Goal: Task Accomplishment & Management: Manage account settings

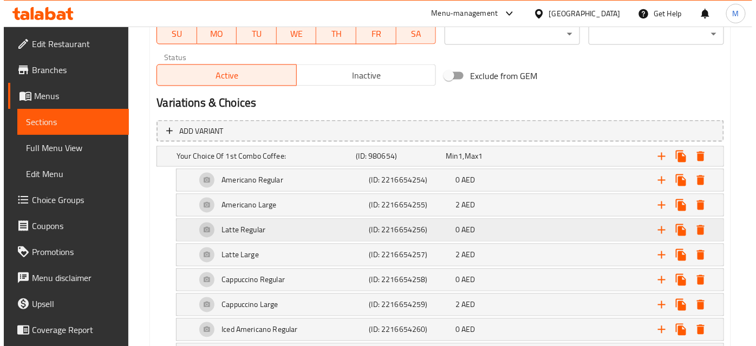
scroll to position [591, 0]
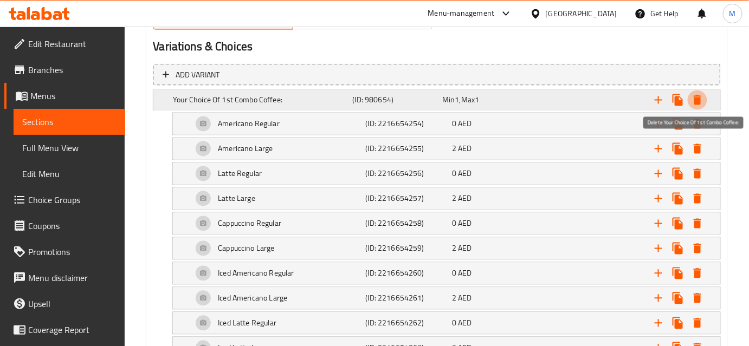
click at [703, 98] on icon "Expand" at bounding box center [697, 100] width 13 height 13
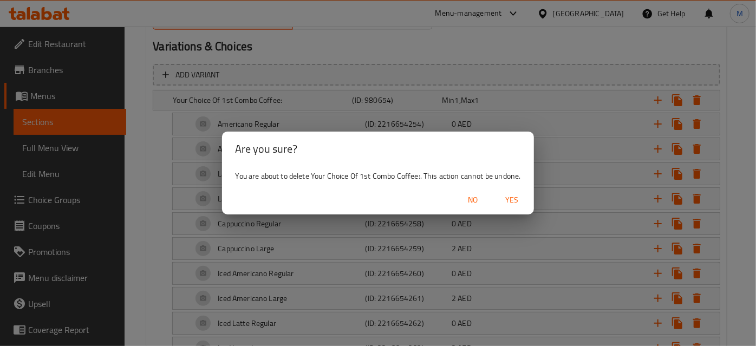
click at [509, 208] on button "Yes" at bounding box center [512, 200] width 35 height 20
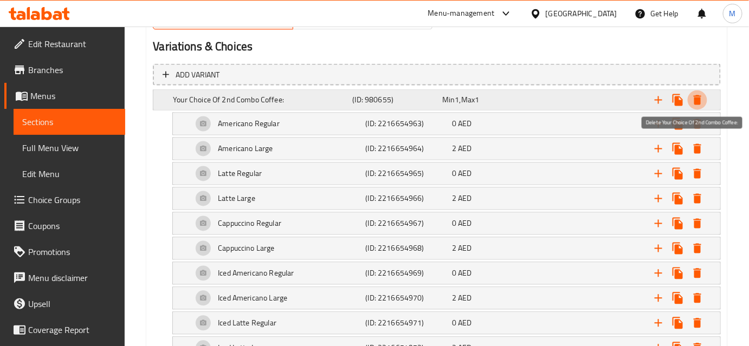
click at [697, 103] on icon "Expand" at bounding box center [697, 100] width 8 height 10
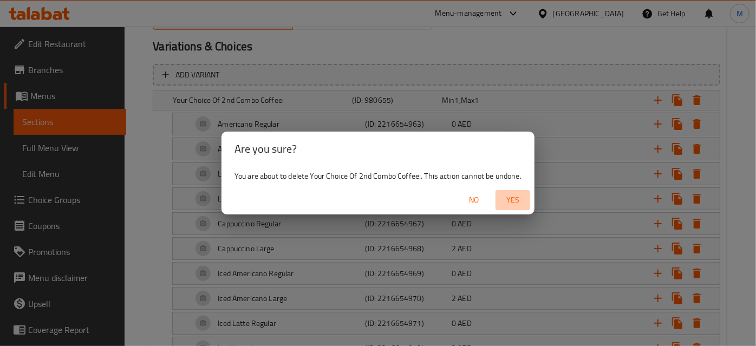
click at [520, 194] on span "Yes" at bounding box center [513, 200] width 26 height 14
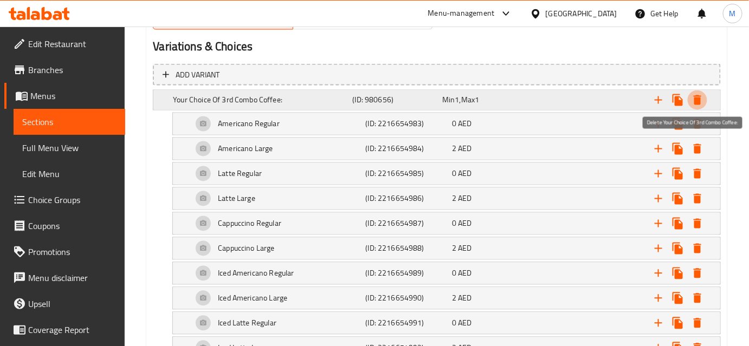
click at [701, 102] on icon "Expand" at bounding box center [697, 100] width 13 height 13
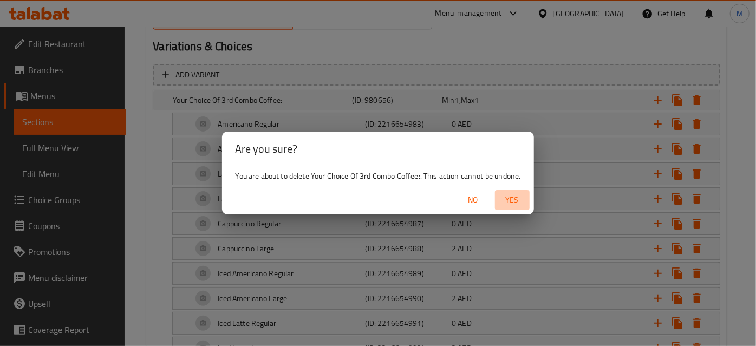
click at [516, 202] on span "Yes" at bounding box center [513, 200] width 26 height 14
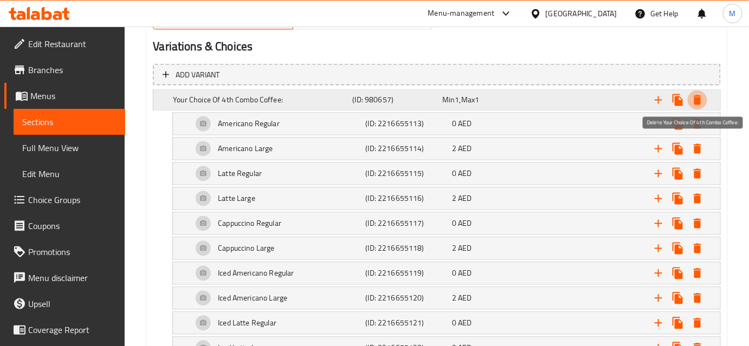
click at [696, 105] on icon "Expand" at bounding box center [697, 100] width 13 height 13
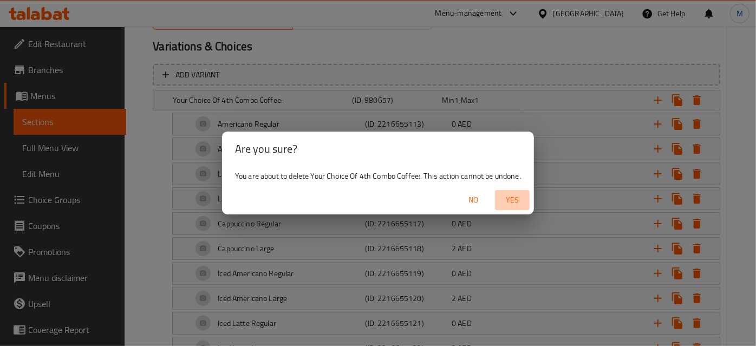
click at [516, 199] on span "Yes" at bounding box center [513, 200] width 26 height 14
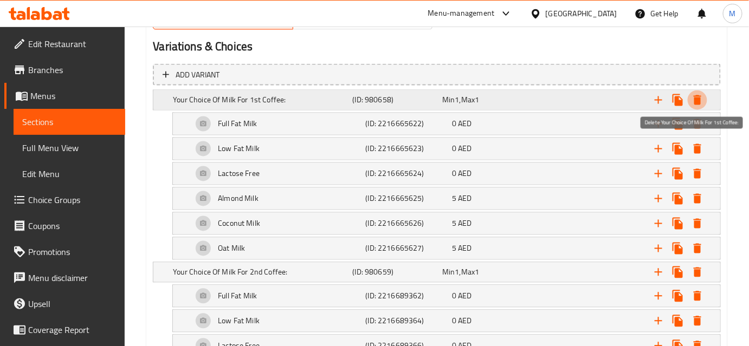
click at [699, 98] on icon "Expand" at bounding box center [697, 100] width 8 height 10
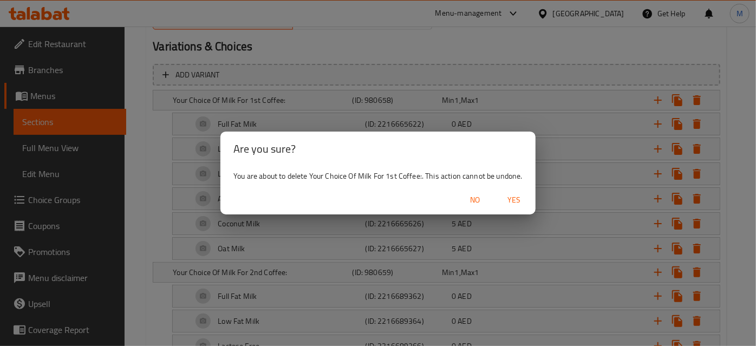
click at [507, 198] on span "Yes" at bounding box center [514, 200] width 26 height 14
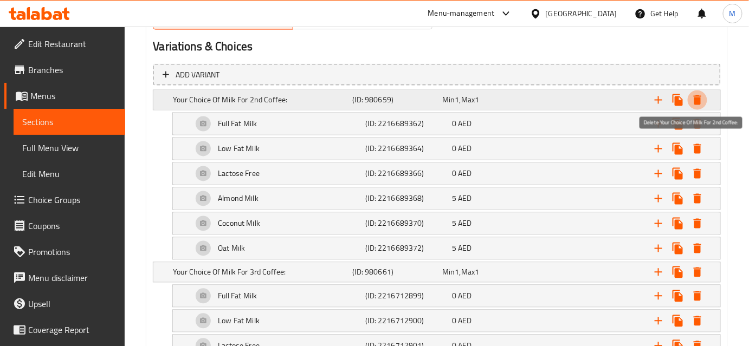
click at [696, 99] on icon "Expand" at bounding box center [697, 100] width 8 height 10
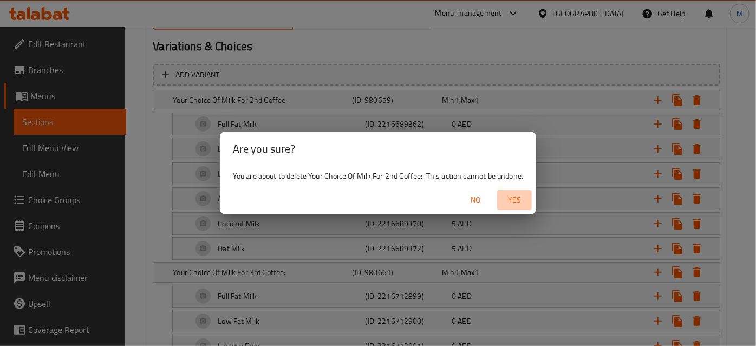
click at [503, 203] on span "Yes" at bounding box center [515, 200] width 26 height 14
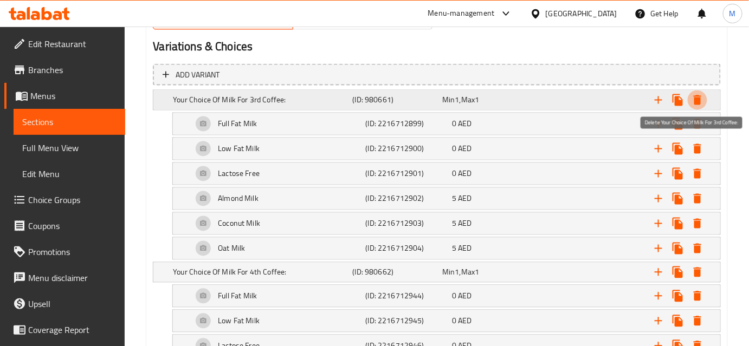
click at [693, 99] on icon "Expand" at bounding box center [697, 100] width 13 height 13
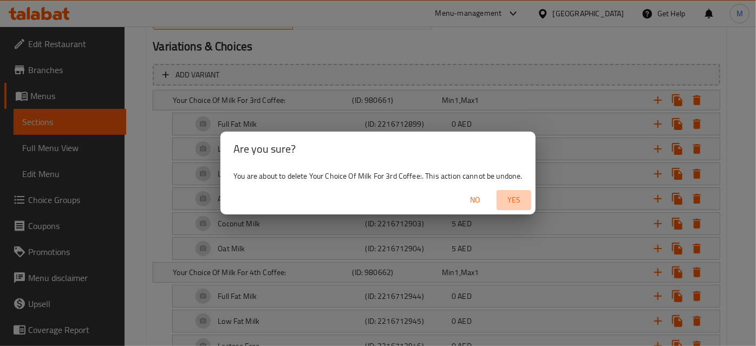
click at [522, 202] on span "Yes" at bounding box center [514, 200] width 26 height 14
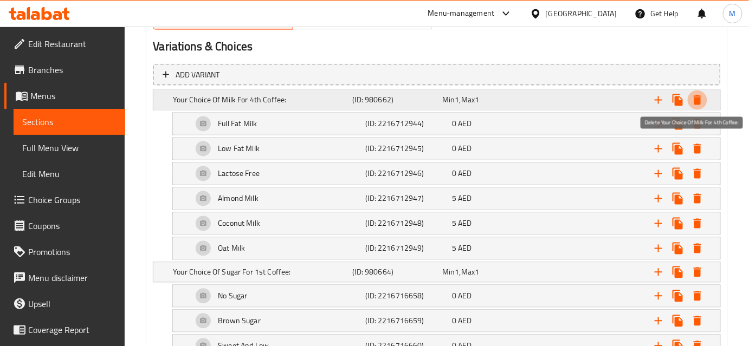
click at [698, 97] on icon "Expand" at bounding box center [697, 100] width 8 height 10
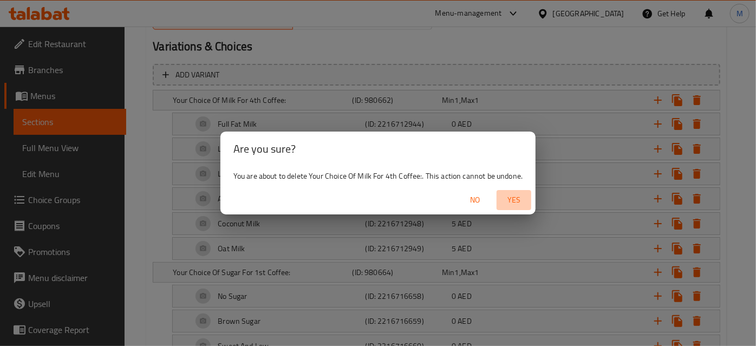
click at [526, 203] on span "Yes" at bounding box center [514, 200] width 26 height 14
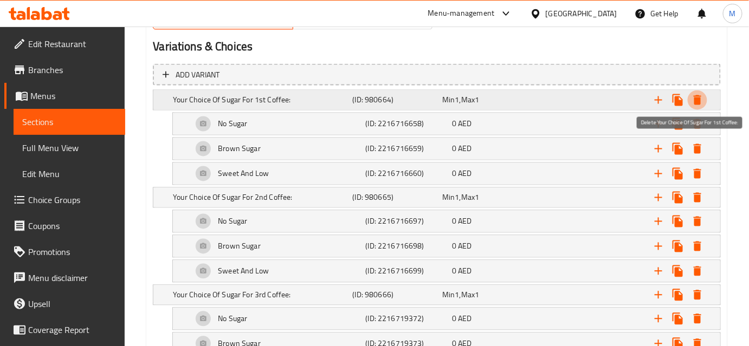
click at [702, 101] on icon "Expand" at bounding box center [697, 100] width 13 height 13
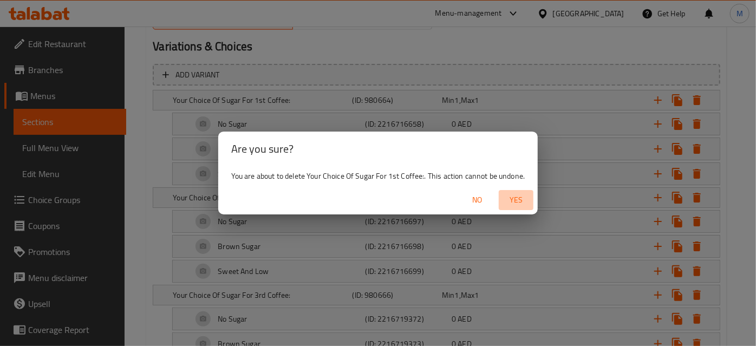
click at [518, 197] on span "Yes" at bounding box center [516, 200] width 26 height 14
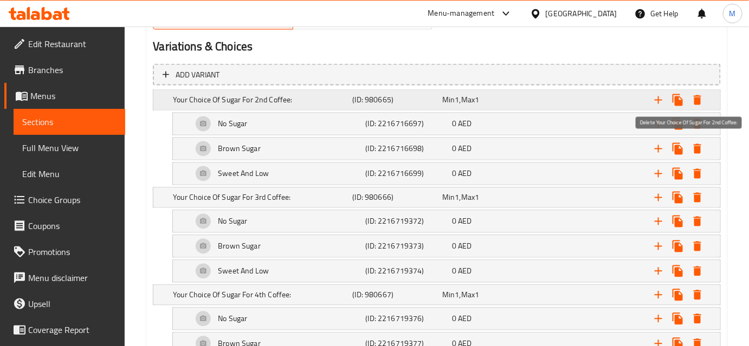
click at [697, 99] on icon "Expand" at bounding box center [697, 100] width 8 height 10
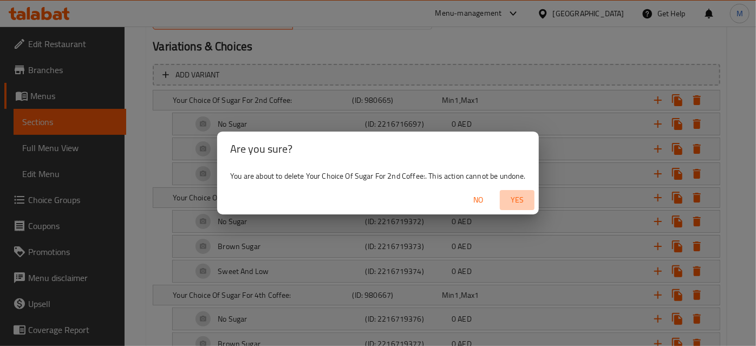
click at [517, 197] on span "Yes" at bounding box center [517, 200] width 26 height 14
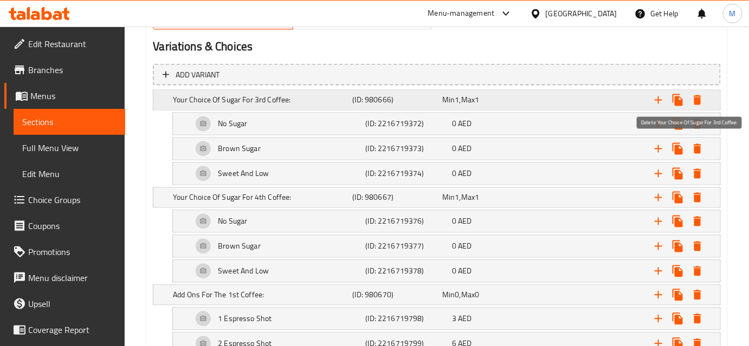
click at [692, 101] on icon "Expand" at bounding box center [697, 100] width 13 height 13
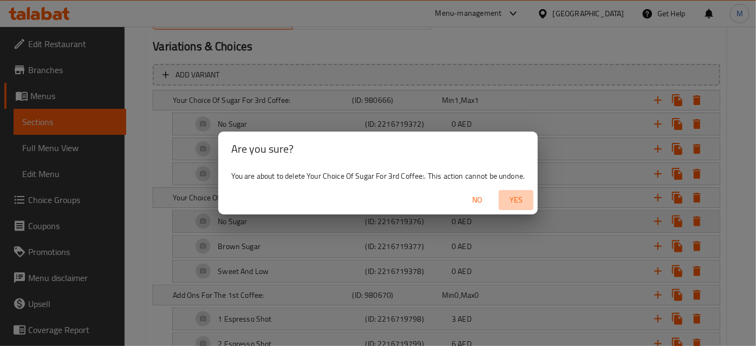
drag, startPoint x: 516, startPoint y: 204, endPoint x: 667, endPoint y: 129, distance: 168.4
click at [517, 204] on span "Yes" at bounding box center [516, 200] width 26 height 14
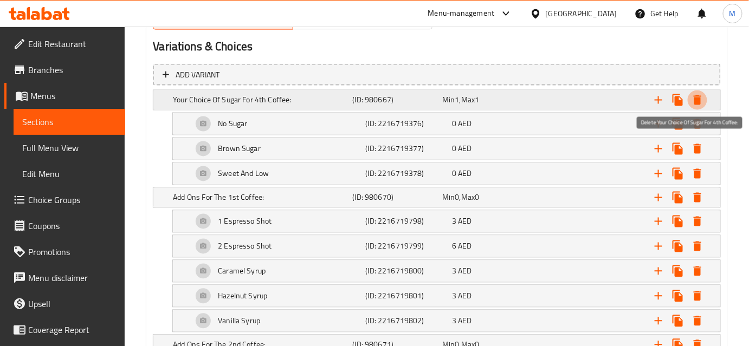
click at [696, 100] on icon "Expand" at bounding box center [697, 100] width 8 height 10
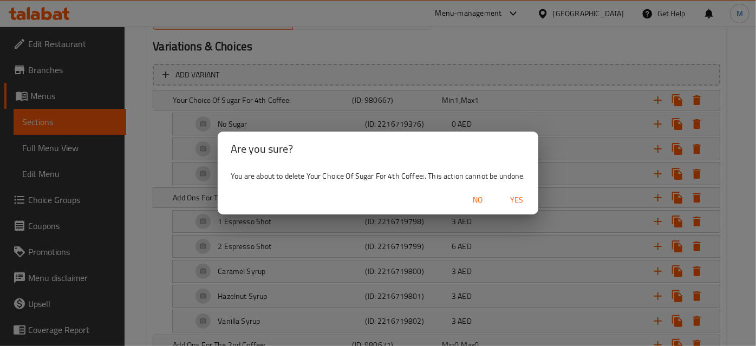
click at [527, 202] on span "Yes" at bounding box center [517, 200] width 26 height 14
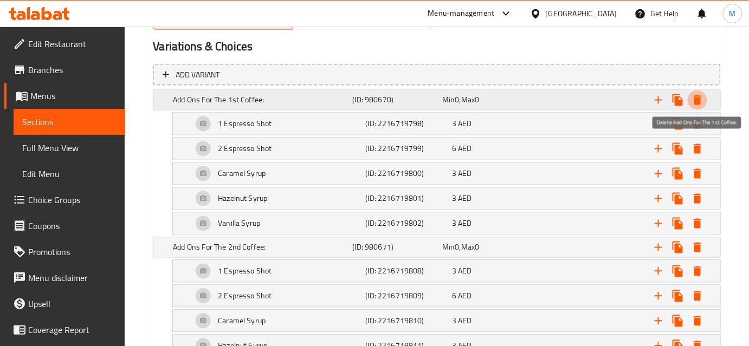
click at [694, 101] on icon "Expand" at bounding box center [697, 100] width 13 height 13
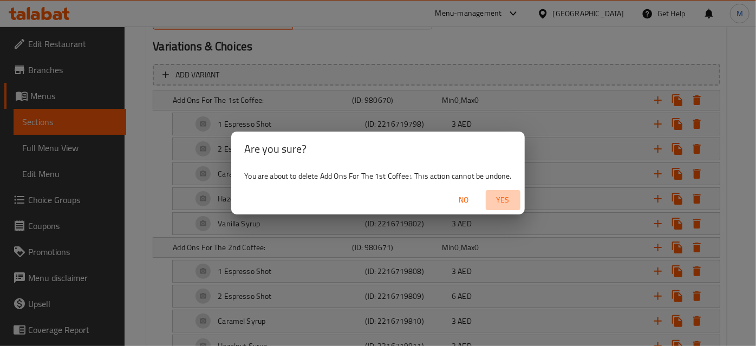
click at [512, 200] on span "Yes" at bounding box center [503, 200] width 26 height 14
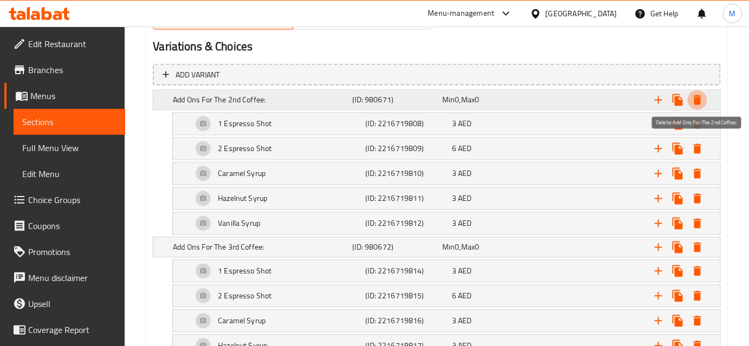
click at [695, 98] on icon "Expand" at bounding box center [697, 100] width 8 height 10
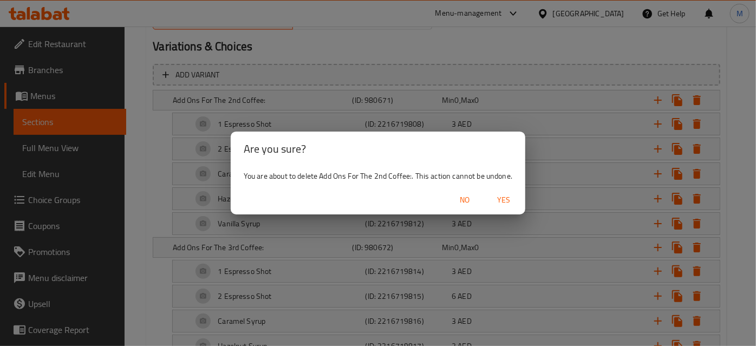
click at [502, 199] on span "Yes" at bounding box center [504, 200] width 26 height 14
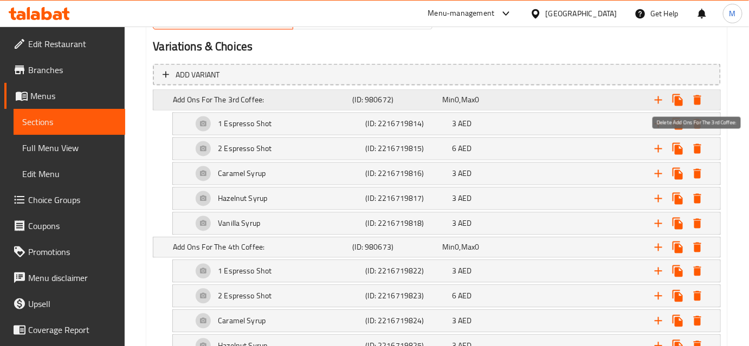
click at [693, 99] on icon "Expand" at bounding box center [697, 100] width 13 height 13
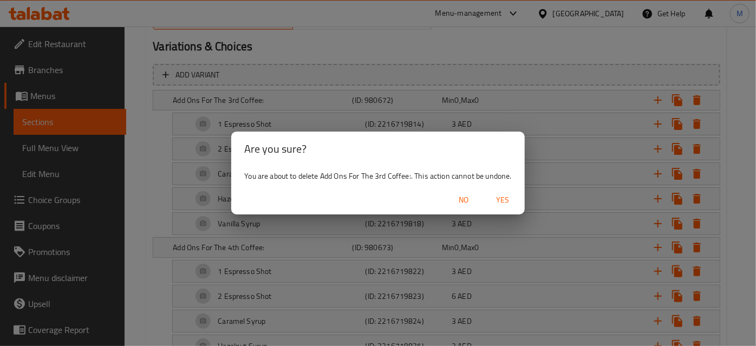
click at [498, 202] on span "Yes" at bounding box center [503, 200] width 26 height 14
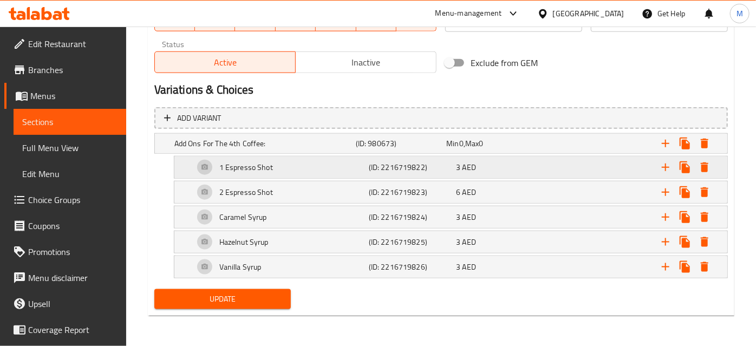
scroll to position [544, 0]
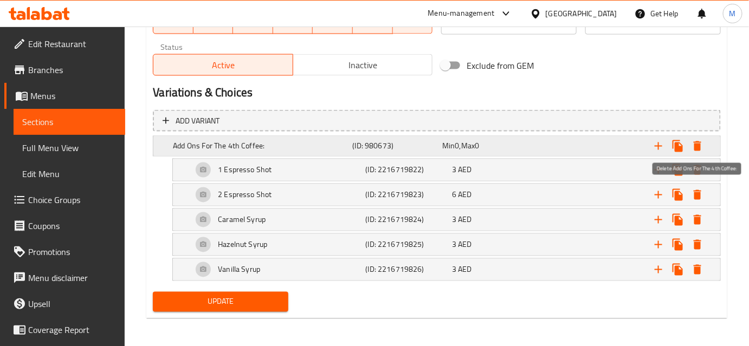
click at [701, 150] on icon "Expand" at bounding box center [697, 146] width 13 height 13
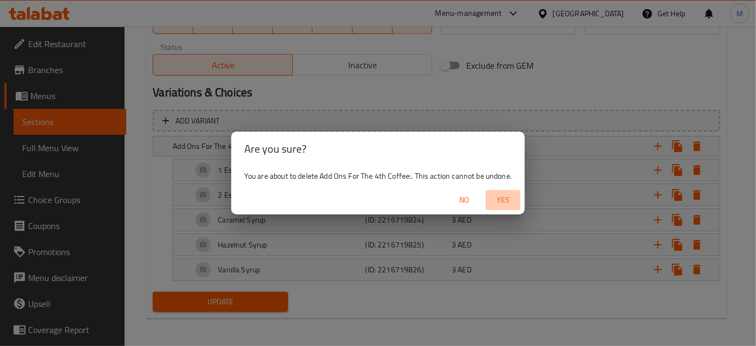
click at [515, 202] on span "Yes" at bounding box center [503, 200] width 26 height 14
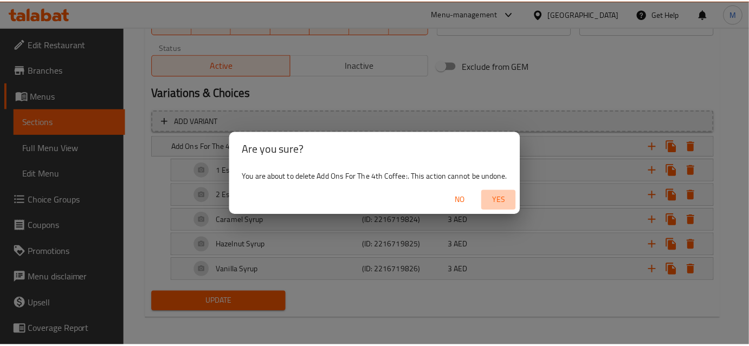
scroll to position [425, 0]
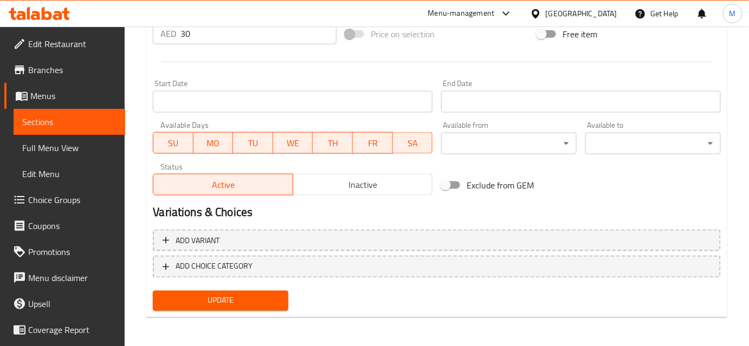
drag, startPoint x: 205, startPoint y: 297, endPoint x: 300, endPoint y: 261, distance: 101.8
click at [205, 297] on span "Update" at bounding box center [220, 301] width 118 height 14
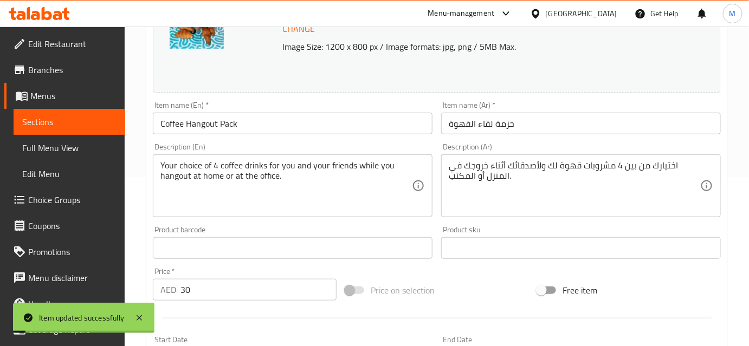
scroll to position [31, 0]
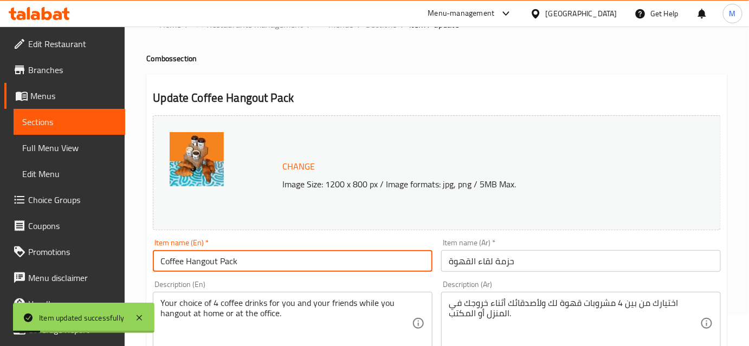
click at [187, 261] on input "Coffee Hangout Pack" at bounding box center [293, 261] width 280 height 22
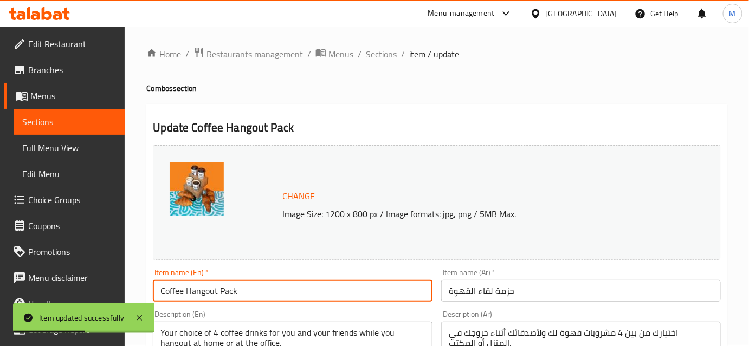
scroll to position [0, 0]
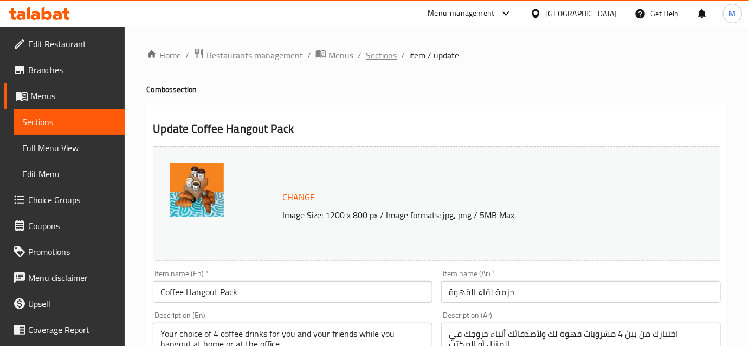
click at [388, 62] on span "Sections" at bounding box center [381, 55] width 31 height 13
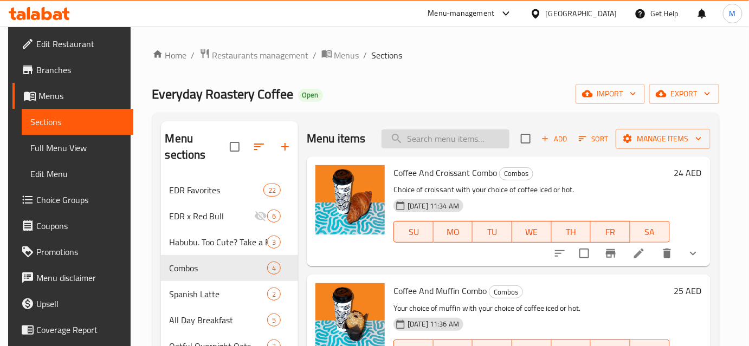
click at [452, 131] on input "search" at bounding box center [445, 138] width 128 height 19
paste input "Coffee Hangout Pack"
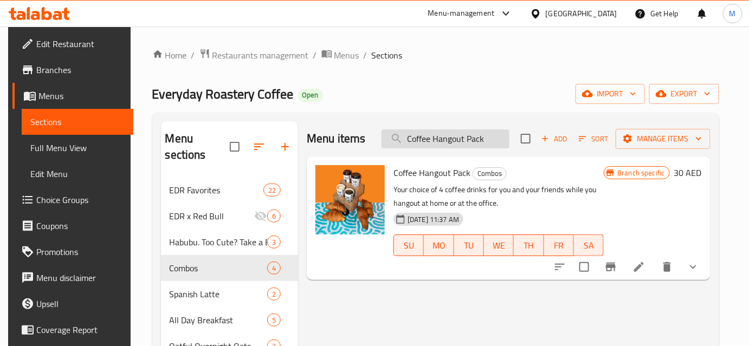
scroll to position [49, 0]
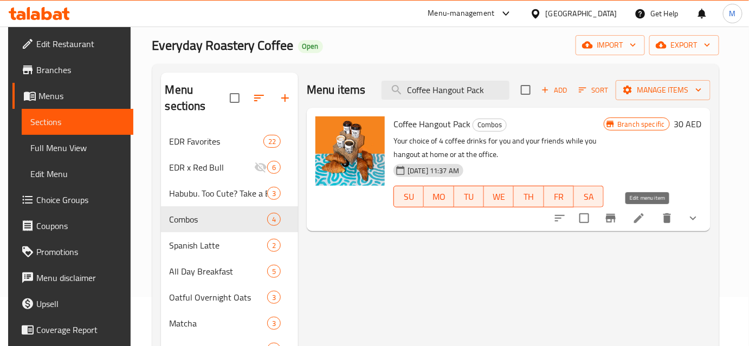
type input "Coffee Hangout Pack"
click at [645, 219] on icon at bounding box center [638, 218] width 13 height 13
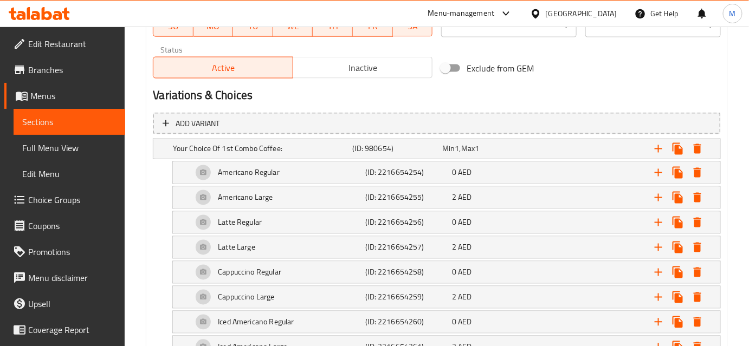
scroll to position [345, 0]
